Goal: Book appointment/travel/reservation

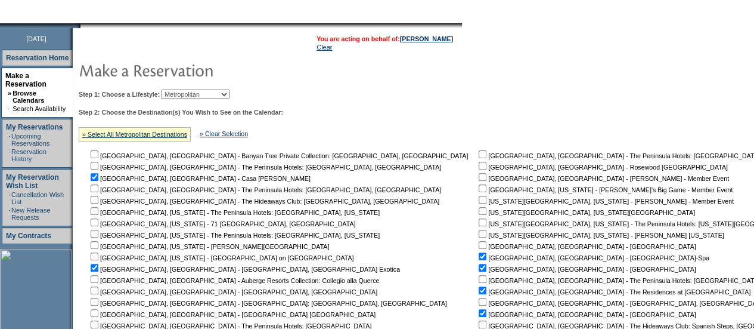
scroll to position [110, 0]
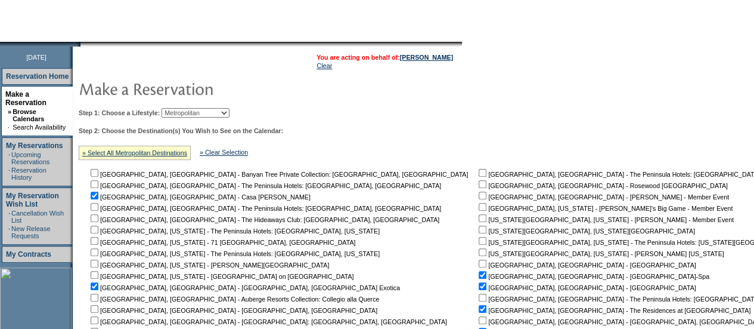
click at [230, 112] on select "Beach Leisure Metropolitan Mountain OIAL for Adventure OIAL for Couples OIAL fo…" at bounding box center [196, 113] width 68 height 10
select select "Mountain"
click at [182, 108] on select "Beach Leisure Metropolitan Mountain OIAL for Adventure OIAL for Couples OIAL fo…" at bounding box center [196, 113] width 68 height 10
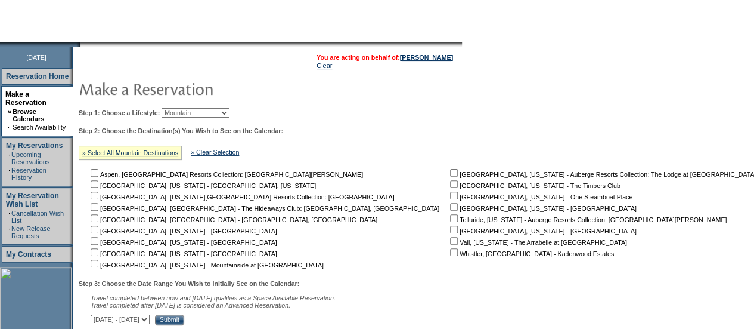
click at [247, 117] on td "Step 1: Choose a Lifestyle: Beach Leisure Metropolitan Mountain OIAL for Advent…" at bounding box center [420, 214] width 689 height 222
click at [230, 113] on select "Beach Leisure Metropolitan Mountain OIAL for Adventure OIAL for Couples OIAL fo…" at bounding box center [196, 113] width 68 height 10
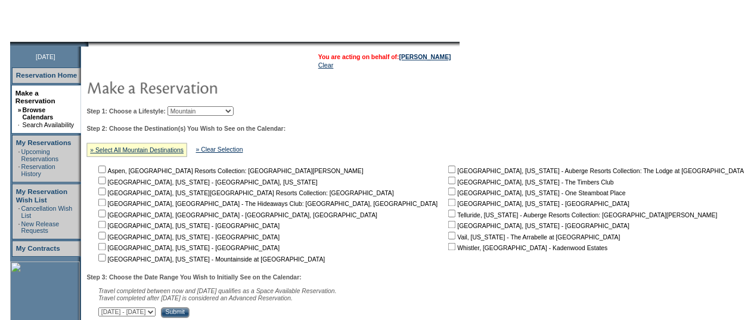
scroll to position [0, 0]
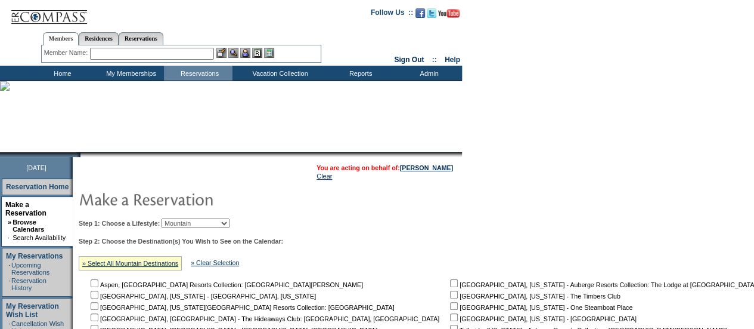
click at [202, 48] on input "text" at bounding box center [152, 54] width 124 height 12
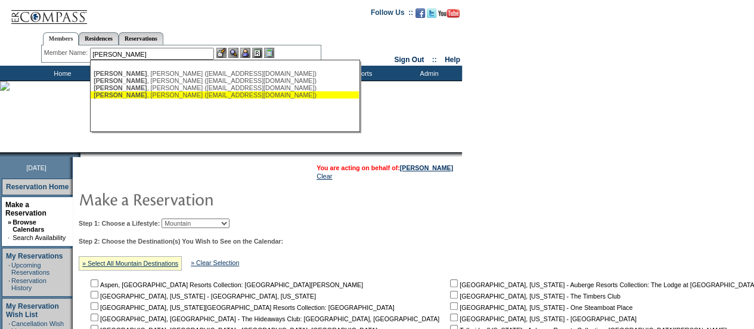
click at [154, 96] on div "[PERSON_NAME] ([EMAIL_ADDRESS][DOMAIN_NAME])" at bounding box center [225, 94] width 262 height 7
type input "[PERSON_NAME] ([EMAIL_ADDRESS][DOMAIN_NAME])"
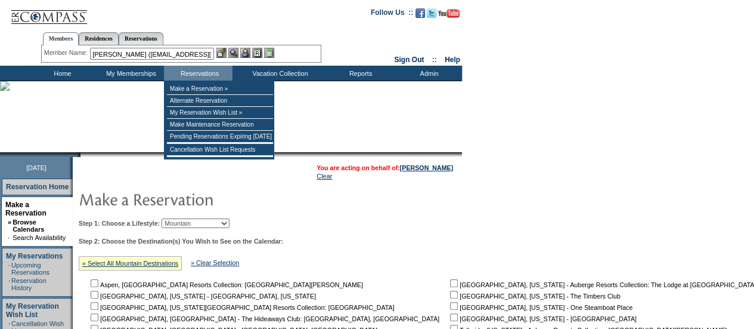
click at [246, 54] on img at bounding box center [245, 53] width 10 height 10
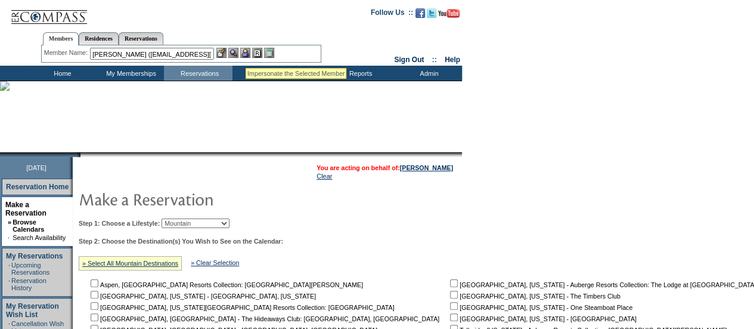
click at [237, 52] on img at bounding box center [233, 53] width 10 height 10
